Goal: Transaction & Acquisition: Purchase product/service

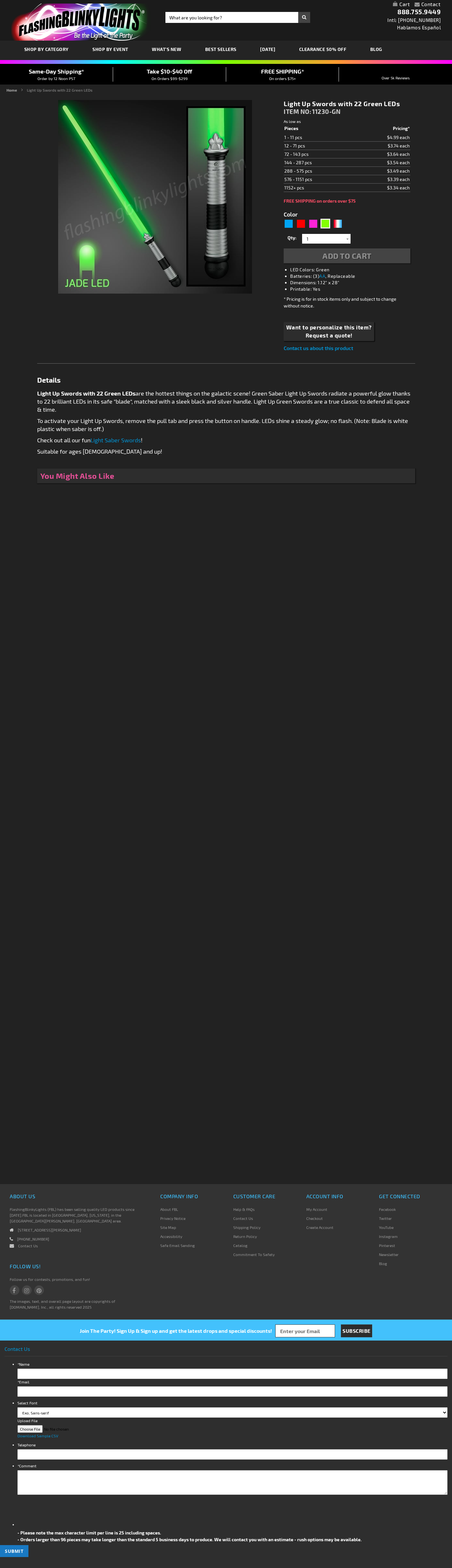
type input "5648"
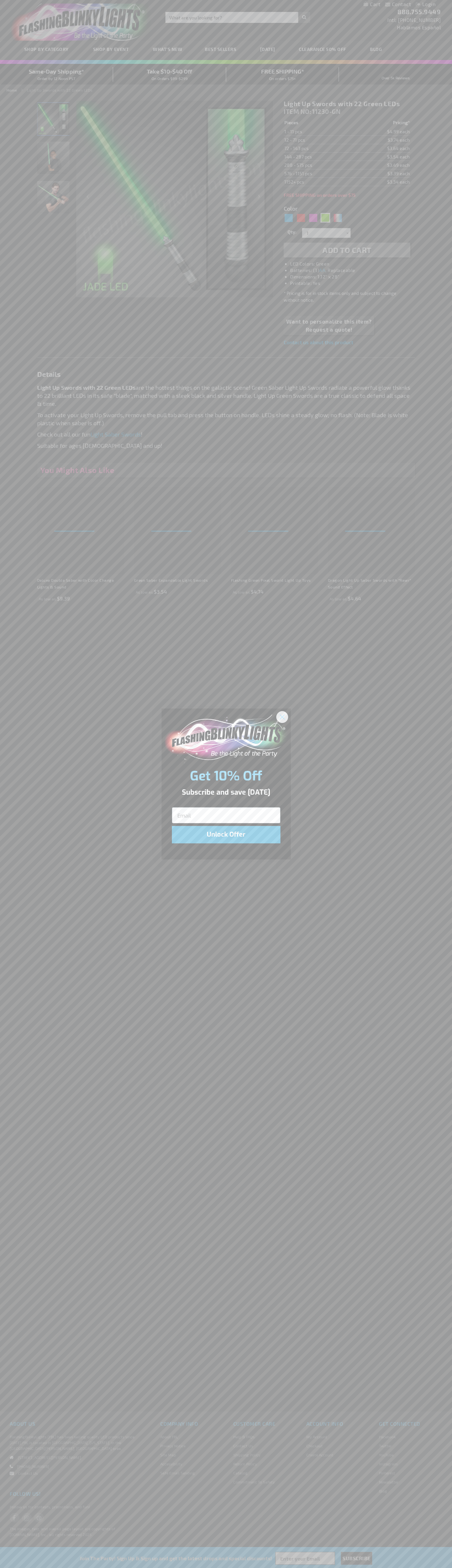
click at [282, 716] on icon "Close dialog" at bounding box center [281, 716] width 4 height 4
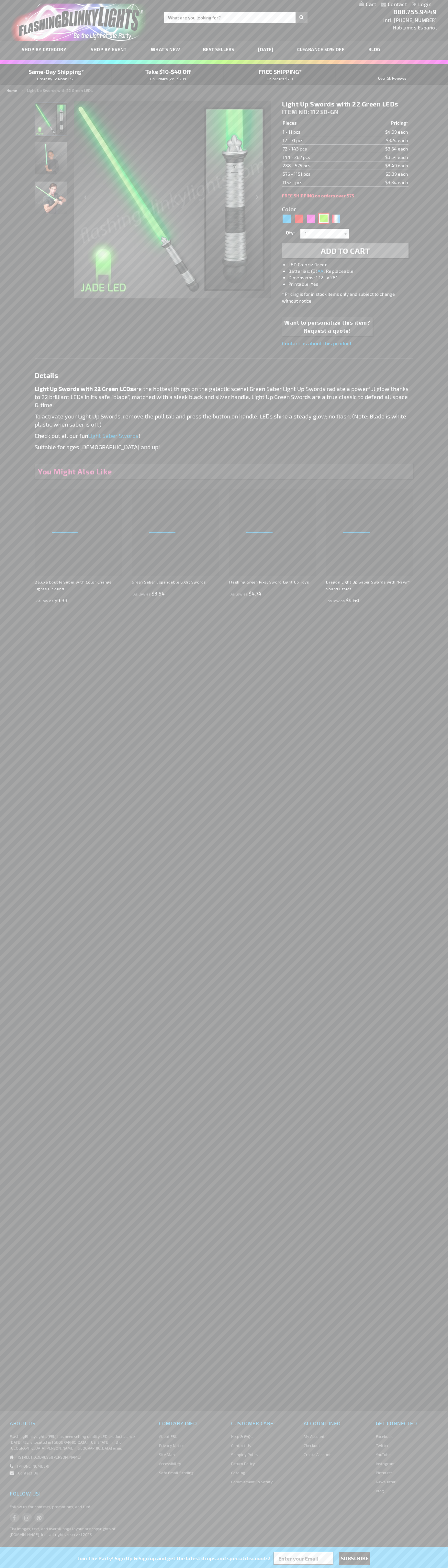
click at [323, 219] on div "Green" at bounding box center [323, 219] width 10 height 10
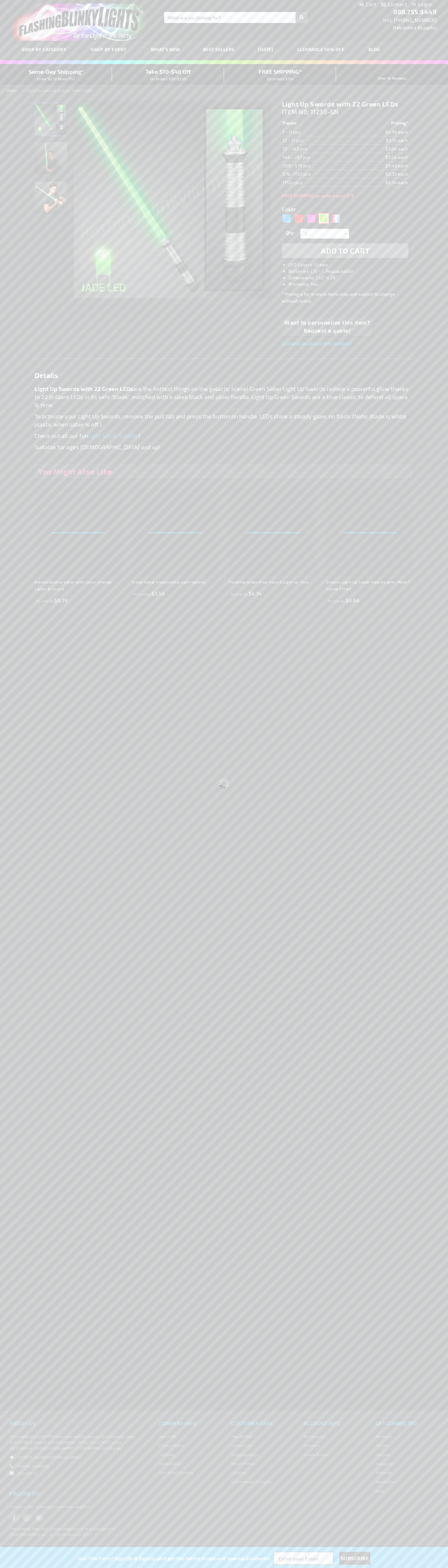
select select
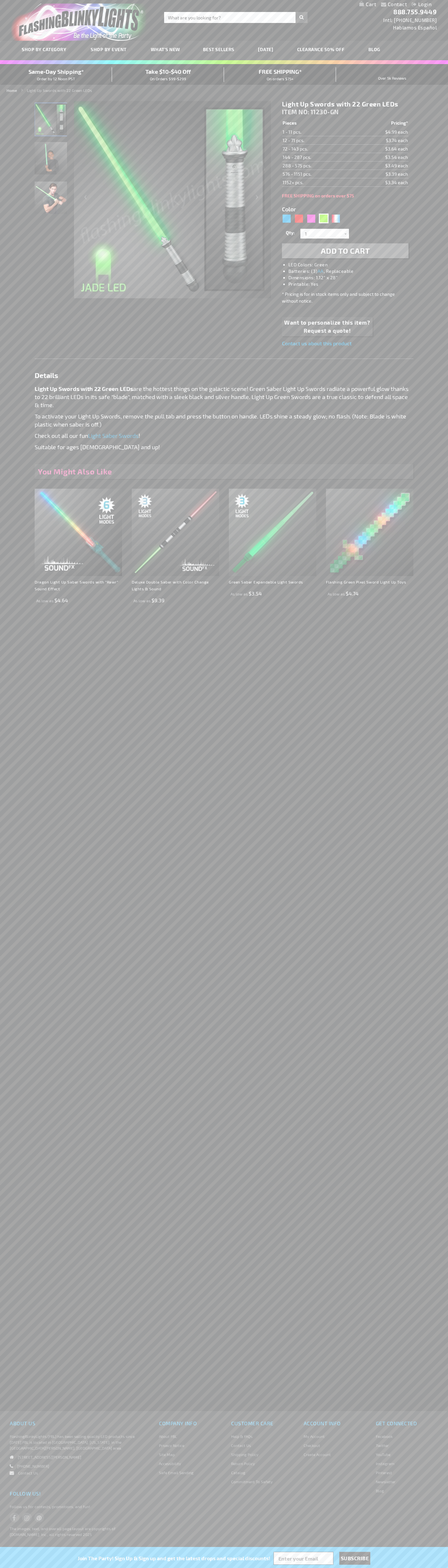
click at [345, 251] on span "Add to Cart" at bounding box center [345, 250] width 49 height 9
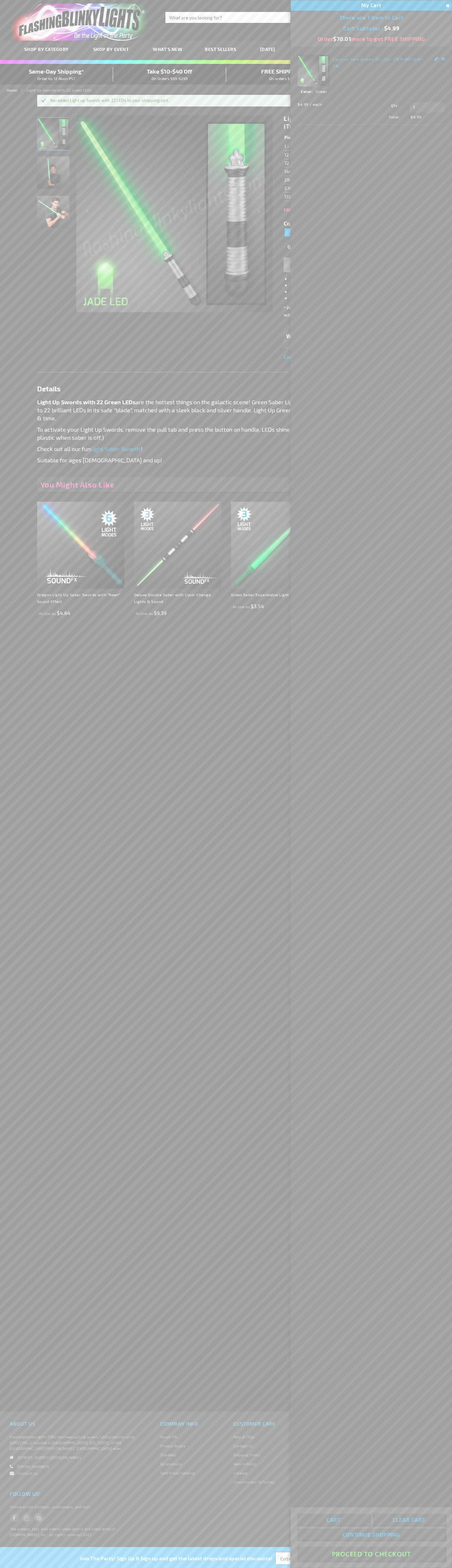
click at [371, 1554] on button "Proceed To Checkout" at bounding box center [371, 1554] width 148 height 15
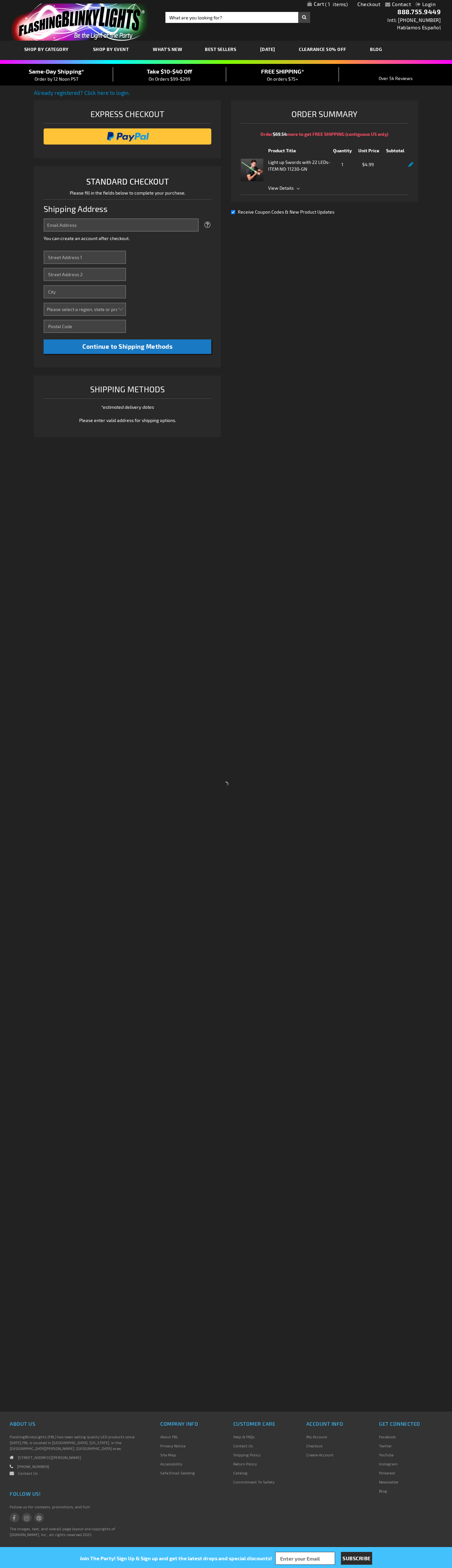
select select "US"
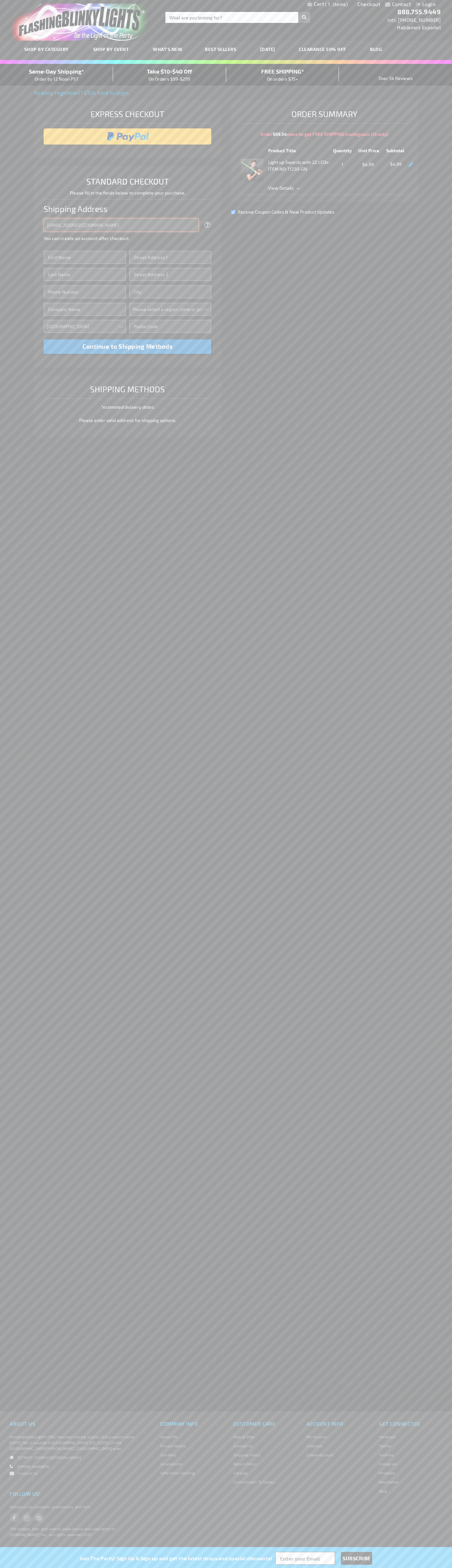
type input "johnsmith010@storebotmail.joonix.net"
type input "John"
type input "201 Colorado St"
type input "First floor"
type input "austin"
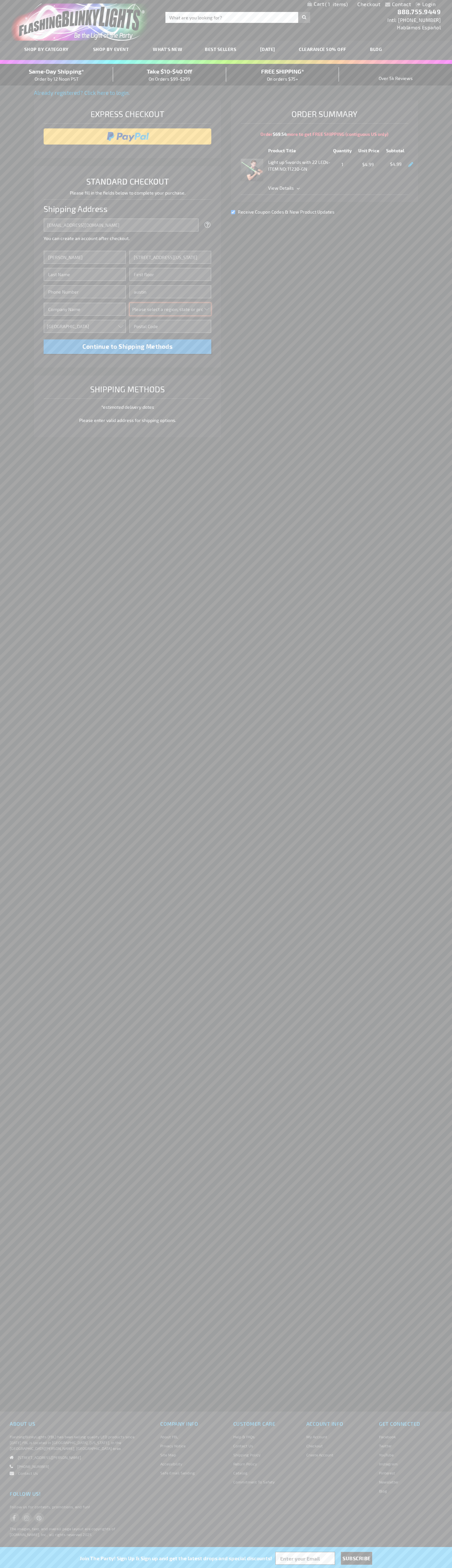
select select "57"
type input "78701"
type input "Smith"
type input "6502530000"
type input "John Smith"
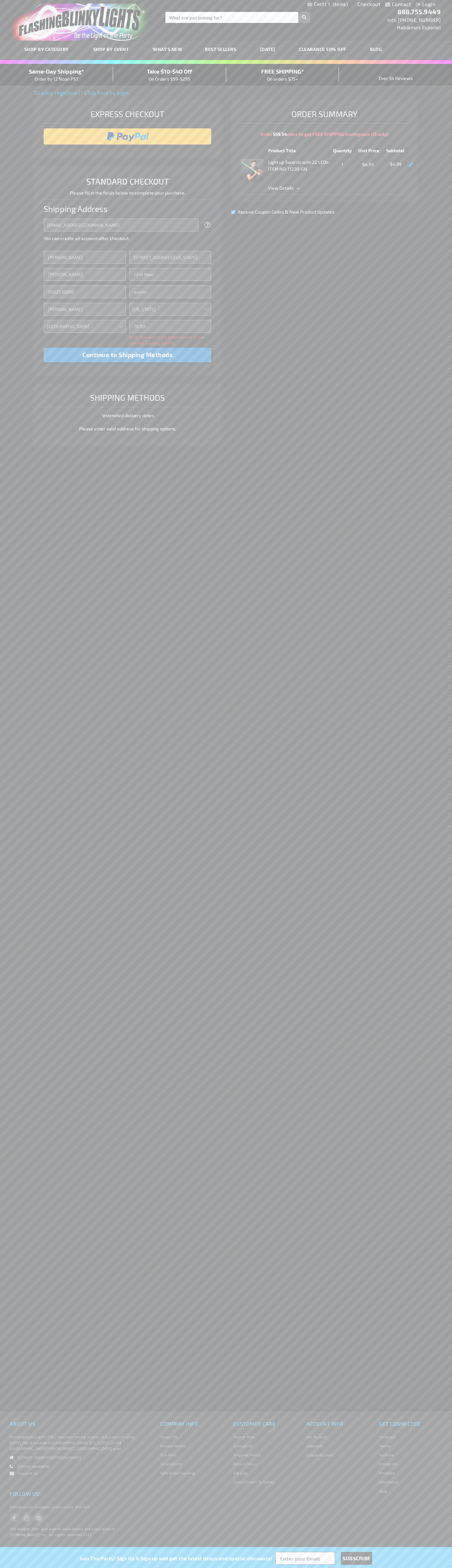
click at [57, 75] on div "Same-Day Shipping* Order by 12 Noon PST" at bounding box center [57, 74] width 113 height 15
click at [127, 136] on input "image" at bounding box center [127, 136] width 161 height 13
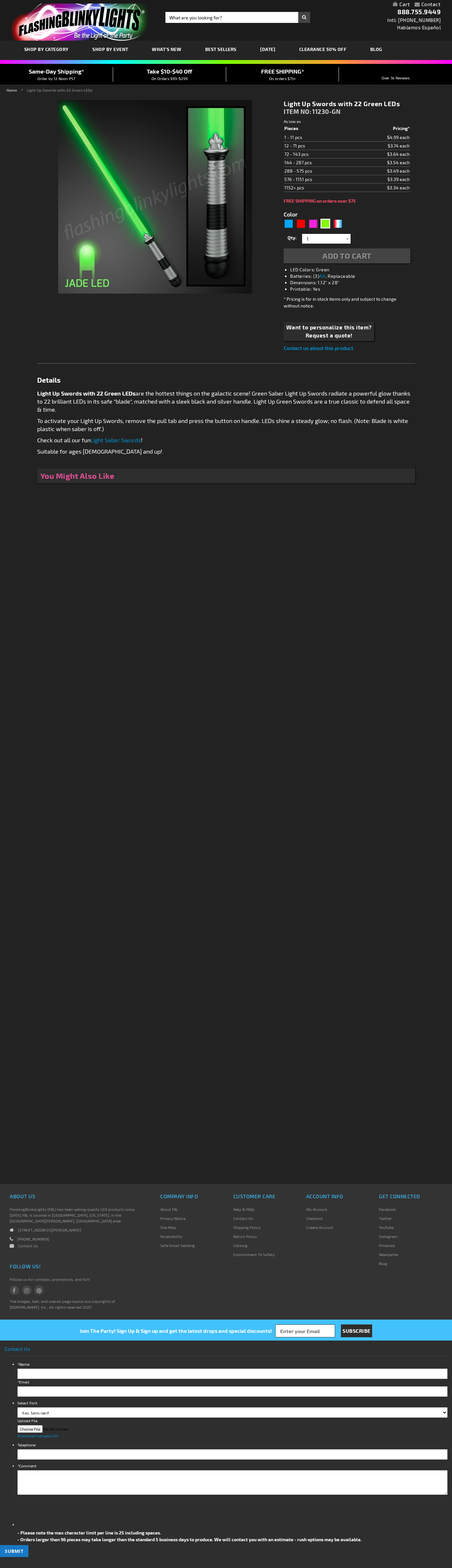
type input "5648"
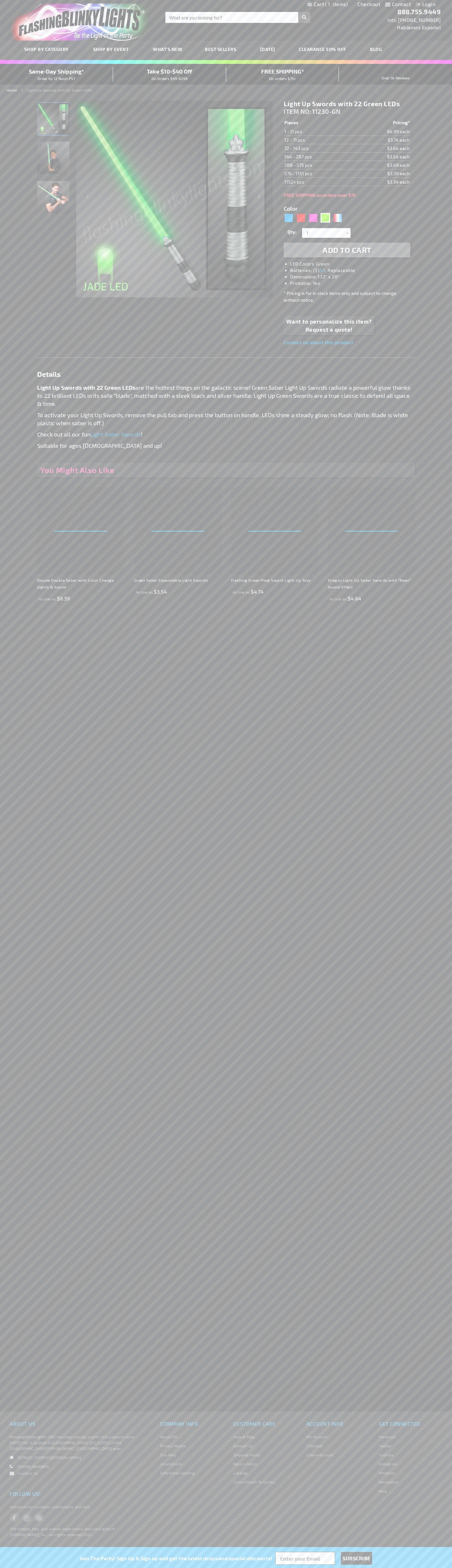
click at [327, 4] on span "1" at bounding box center [336, 4] width 23 height 6
